Goal: Task Accomplishment & Management: Use online tool/utility

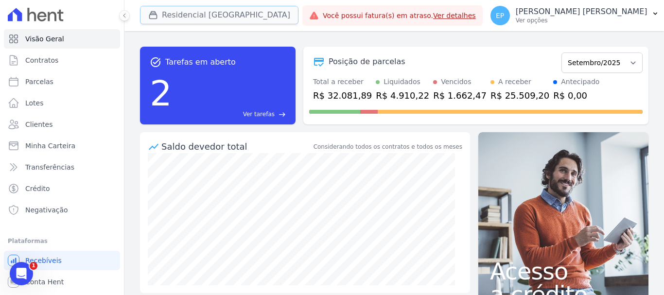
click at [153, 14] on icon "button" at bounding box center [153, 15] width 10 height 10
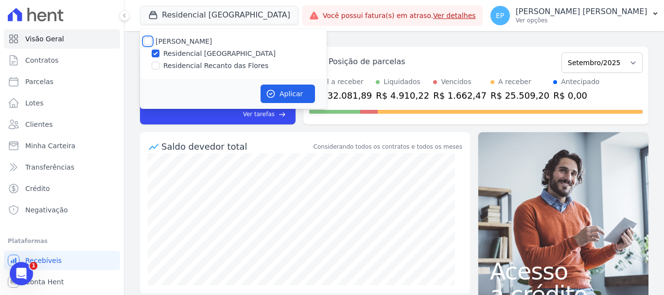
click at [149, 40] on input "[PERSON_NAME]" at bounding box center [148, 41] width 8 height 8
checkbox input "true"
drag, startPoint x: 289, startPoint y: 94, endPoint x: 286, endPoint y: 90, distance: 5.2
click at [289, 93] on button "Aplicar" at bounding box center [287, 94] width 54 height 18
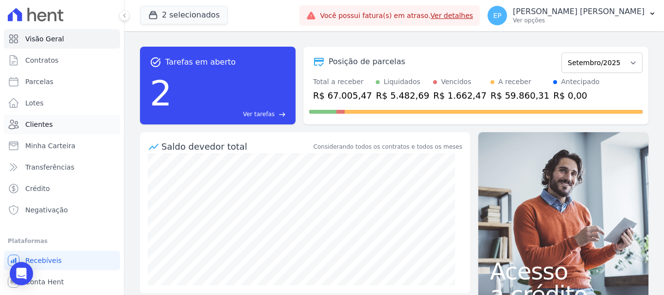
click at [45, 127] on span "Clientes" at bounding box center [38, 125] width 27 height 10
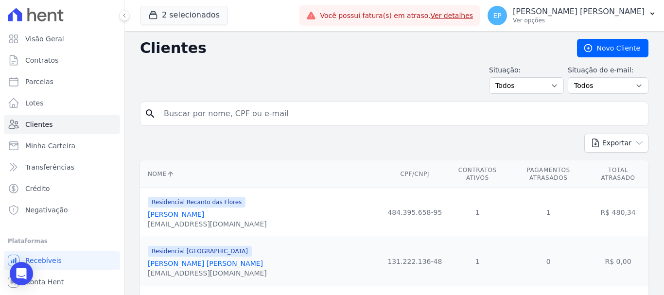
click at [182, 117] on input "search" at bounding box center [401, 113] width 486 height 19
type input "h"
type input "geral"
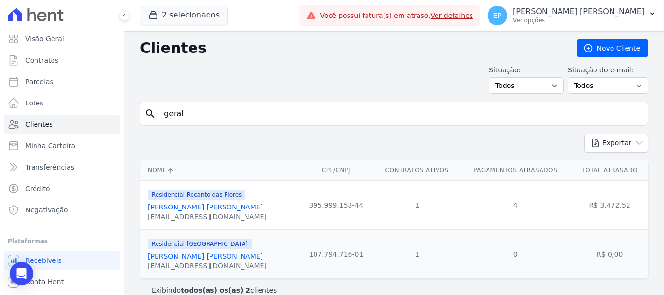
click at [201, 209] on link "[PERSON_NAME] [PERSON_NAME]" at bounding box center [205, 207] width 115 height 8
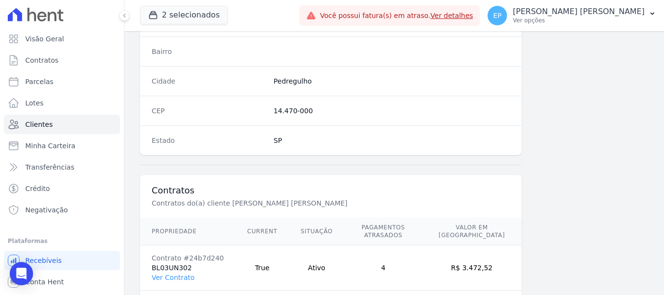
scroll to position [614, 0]
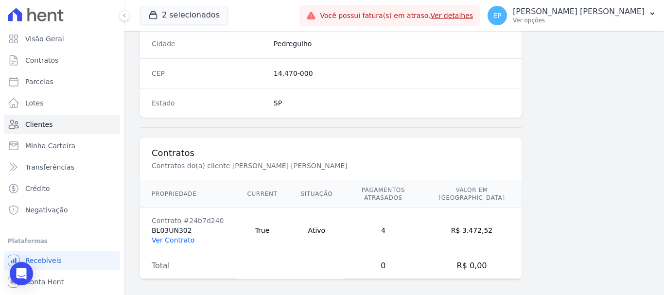
click at [171, 236] on link "Ver Contrato" at bounding box center [173, 240] width 43 height 8
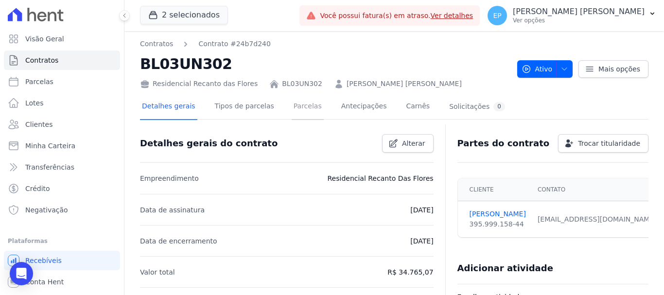
click at [295, 106] on link "Parcelas" at bounding box center [308, 107] width 32 height 26
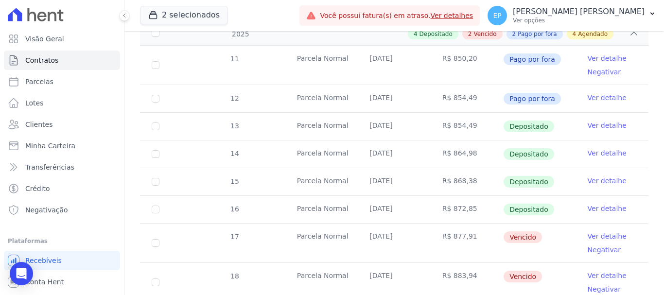
scroll to position [243, 0]
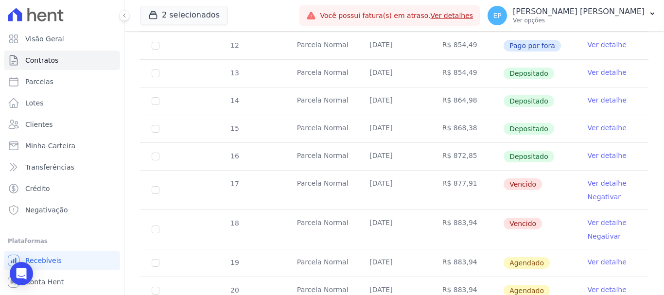
click at [607, 178] on link "Ver detalhe" at bounding box center [606, 183] width 39 height 10
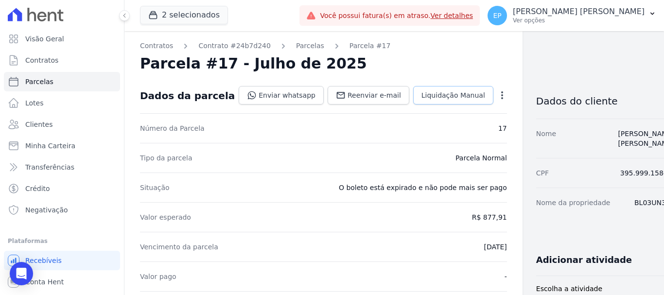
click at [424, 97] on span "Liquidação Manual" at bounding box center [453, 95] width 64 height 10
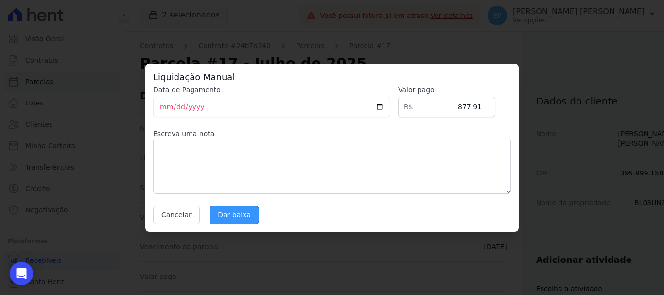
click at [232, 217] on input "Dar baixa" at bounding box center [234, 215] width 50 height 18
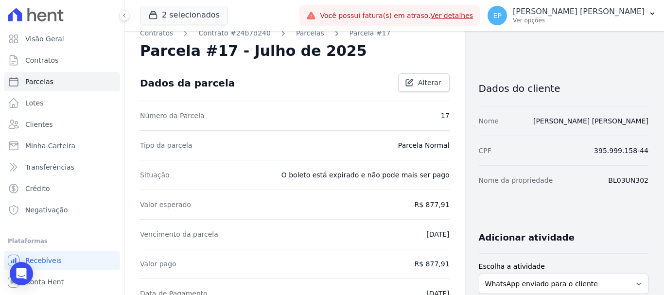
scroll to position [49, 0]
